Goal: Check status: Check status

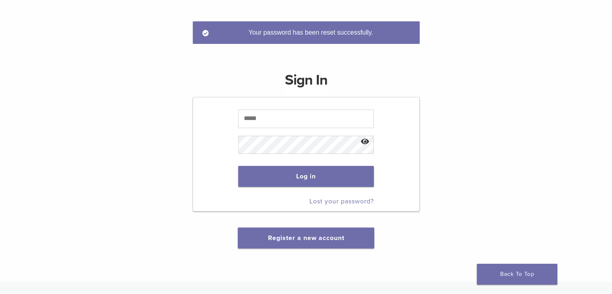
scroll to position [80, 0]
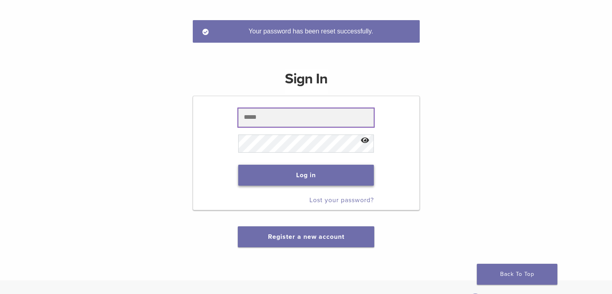
type input "**********"
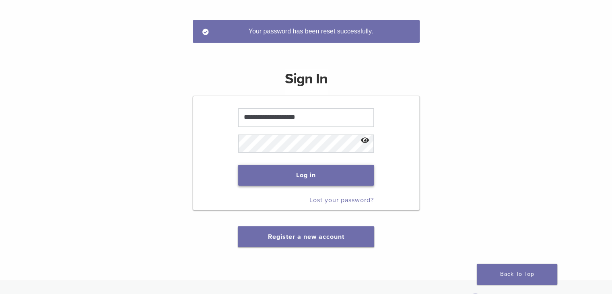
click at [311, 180] on button "Log in" at bounding box center [306, 174] width 136 height 21
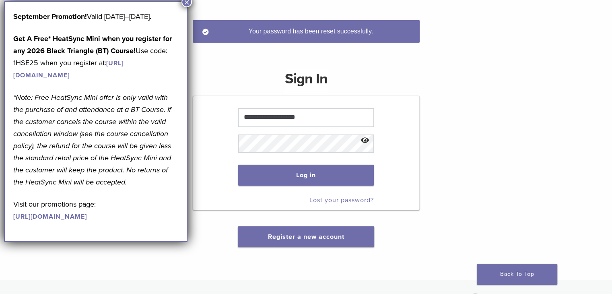
click at [187, 4] on button "×" at bounding box center [186, 2] width 10 height 10
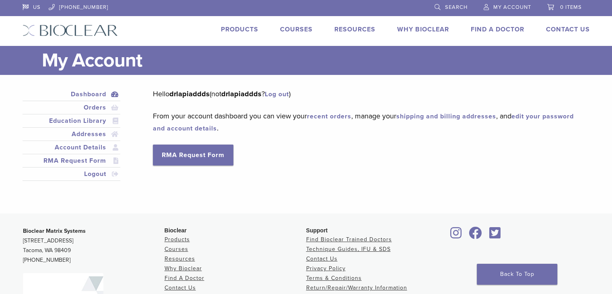
click at [460, 7] on span "Search" at bounding box center [456, 7] width 23 height 6
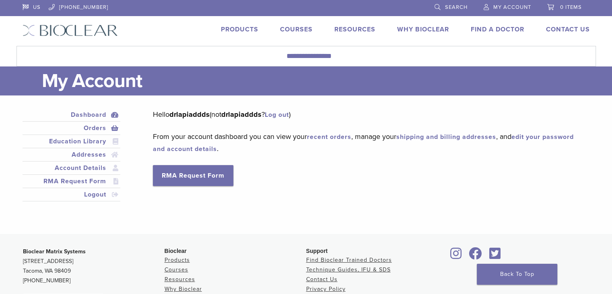
click at [96, 129] on link "Orders" at bounding box center [71, 128] width 95 height 10
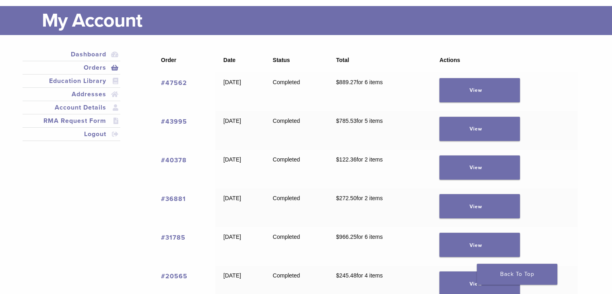
scroll to position [40, 0]
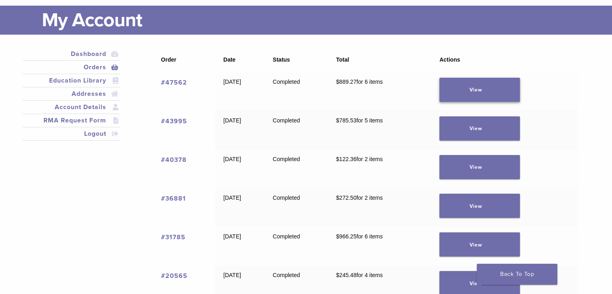
click at [487, 88] on link "View" at bounding box center [479, 90] width 80 height 24
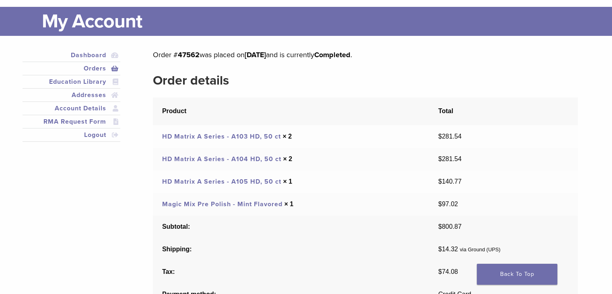
scroll to position [40, 0]
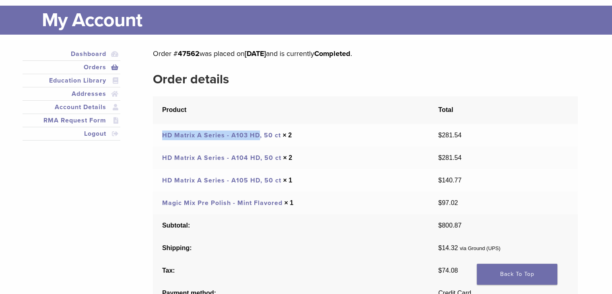
drag, startPoint x: 160, startPoint y: 134, endPoint x: 257, endPoint y: 136, distance: 96.5
click at [257, 136] on td "HD Matrix A Series - A103 HD, 50 ct × 2" at bounding box center [291, 135] width 276 height 23
click at [235, 136] on link "HD Matrix A Series - A103 HD, 50 ct" at bounding box center [221, 135] width 119 height 8
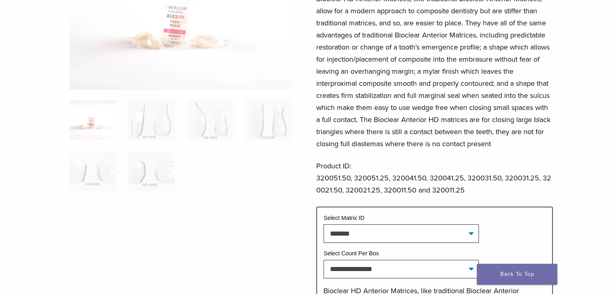
scroll to position [201, 0]
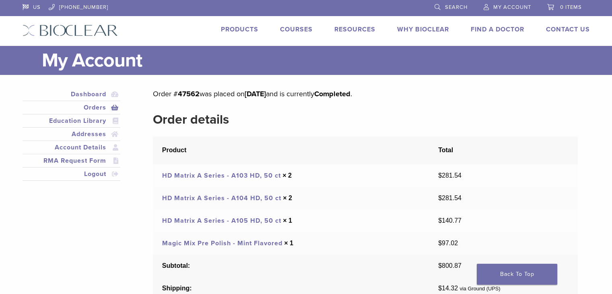
scroll to position [40, 0]
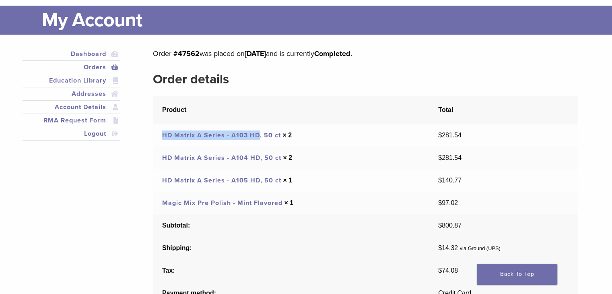
drag, startPoint x: 160, startPoint y: 133, endPoint x: 258, endPoint y: 140, distance: 97.5
click at [258, 140] on td "HD Matrix A Series - A103 HD, 50 ct × 2" at bounding box center [291, 135] width 276 height 23
copy link "HD Matrix A Series - A103 HD"
click at [245, 136] on link "HD Matrix A Series - A103 HD, 50 ct" at bounding box center [221, 135] width 119 height 8
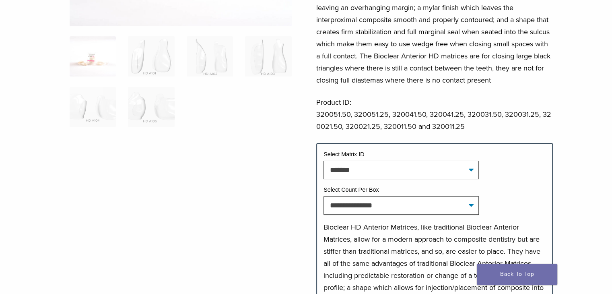
scroll to position [201, 0]
